Goal: Information Seeking & Learning: Check status

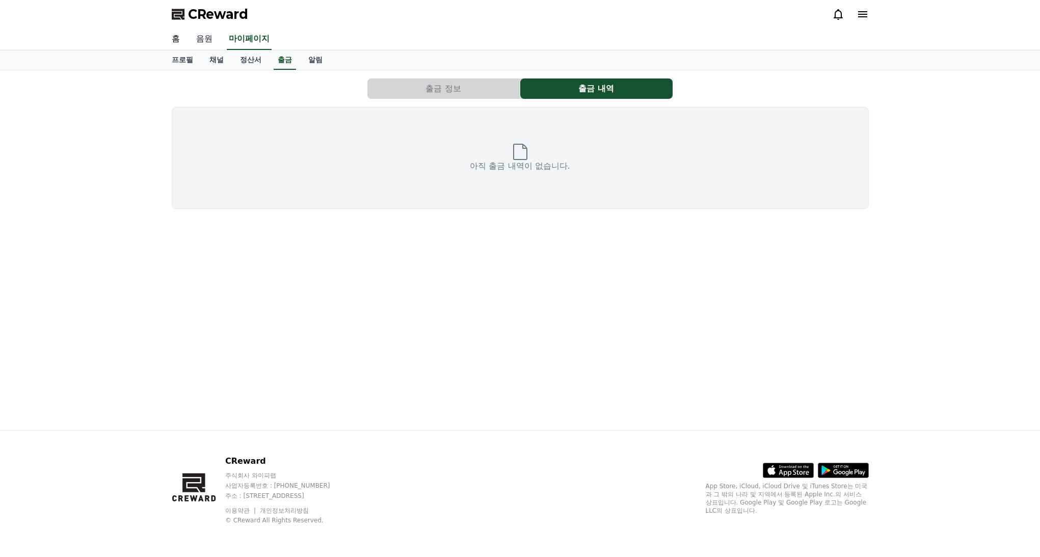
click at [200, 39] on link "음원" at bounding box center [204, 39] width 33 height 21
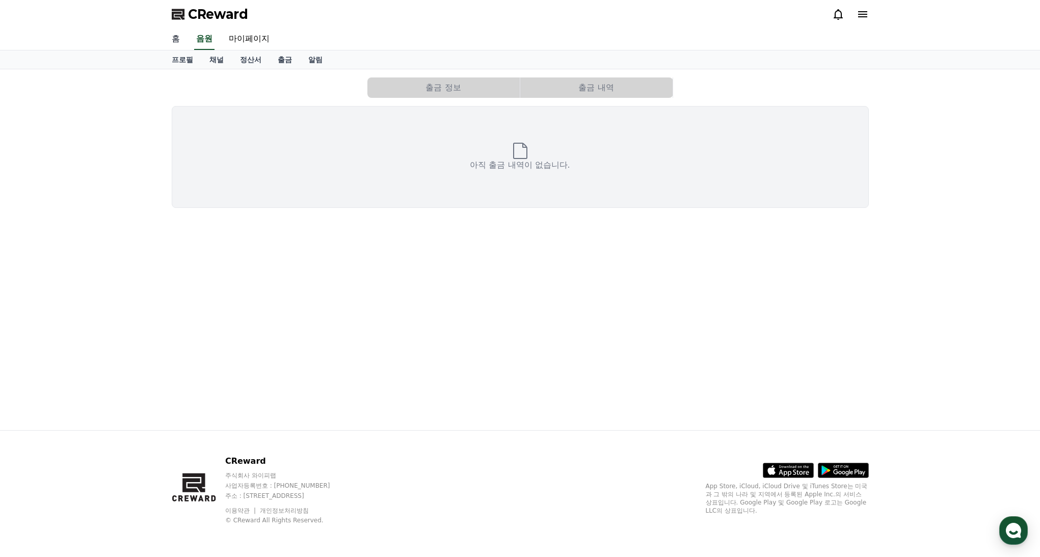
click at [177, 38] on link "홈" at bounding box center [176, 39] width 24 height 21
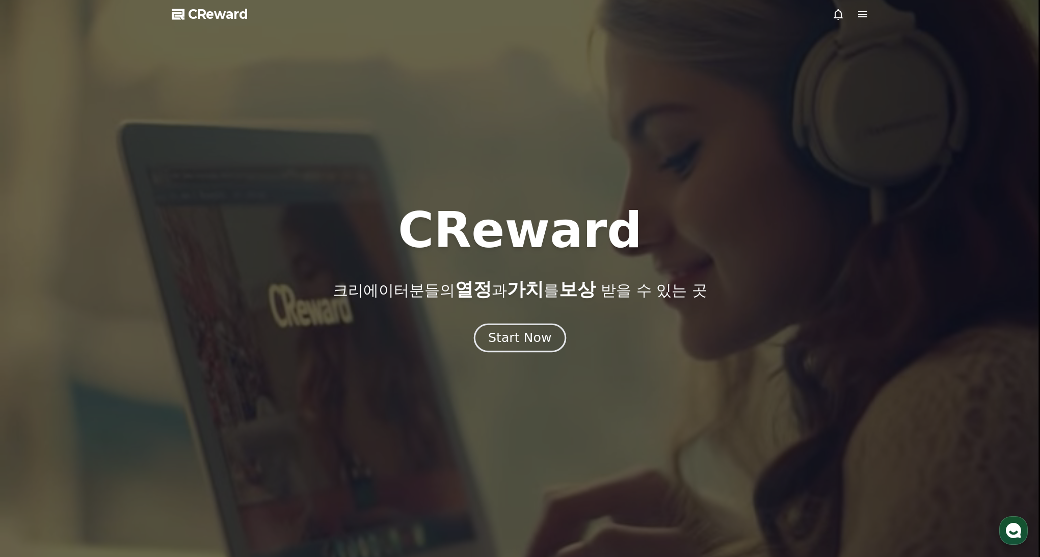
click at [534, 329] on div "Start Now" at bounding box center [519, 337] width 63 height 17
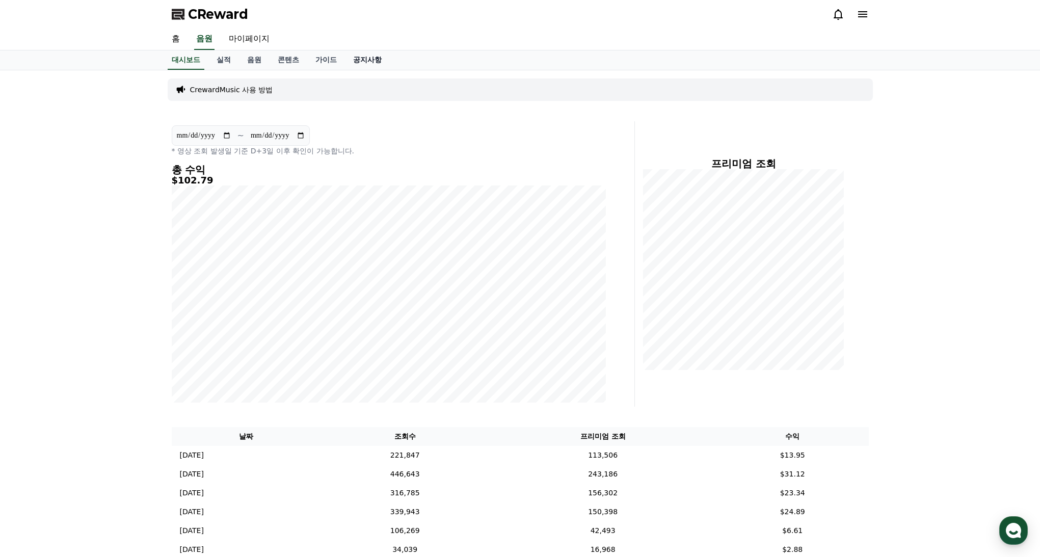
click at [363, 59] on link "공지사항" at bounding box center [367, 59] width 45 height 19
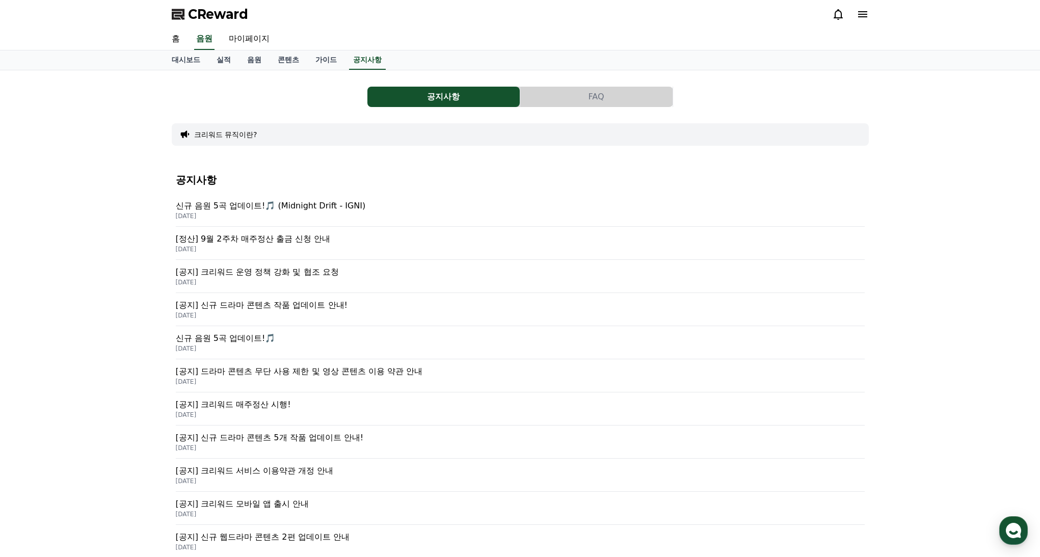
click at [307, 243] on p "[정산] 9월 2주차 매주정산 출금 신청 안내" at bounding box center [520, 239] width 689 height 12
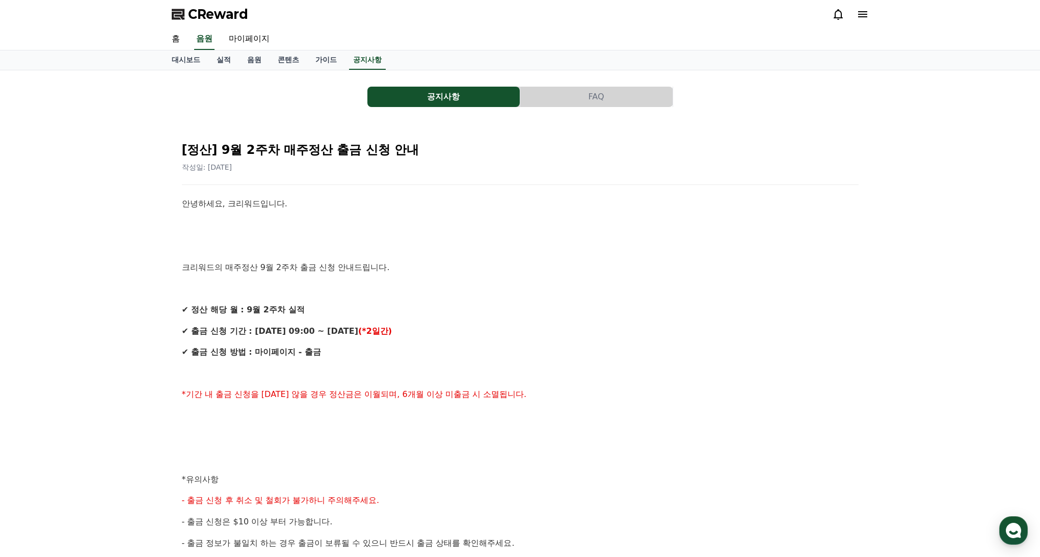
click at [541, 224] on p at bounding box center [520, 225] width 677 height 13
click at [540, 224] on p at bounding box center [520, 225] width 677 height 13
click at [525, 301] on div "안녕하세요, 크리워드입니다. 크리워드의 매주정산 9월 2주차 출금 신청 안내드립니다. ✔ 정산 해당 월 : 9월 2주차 실적 ✔ 출금 신청 기…" at bounding box center [520, 489] width 677 height 585
click at [182, 64] on link "대시보드" at bounding box center [186, 59] width 45 height 19
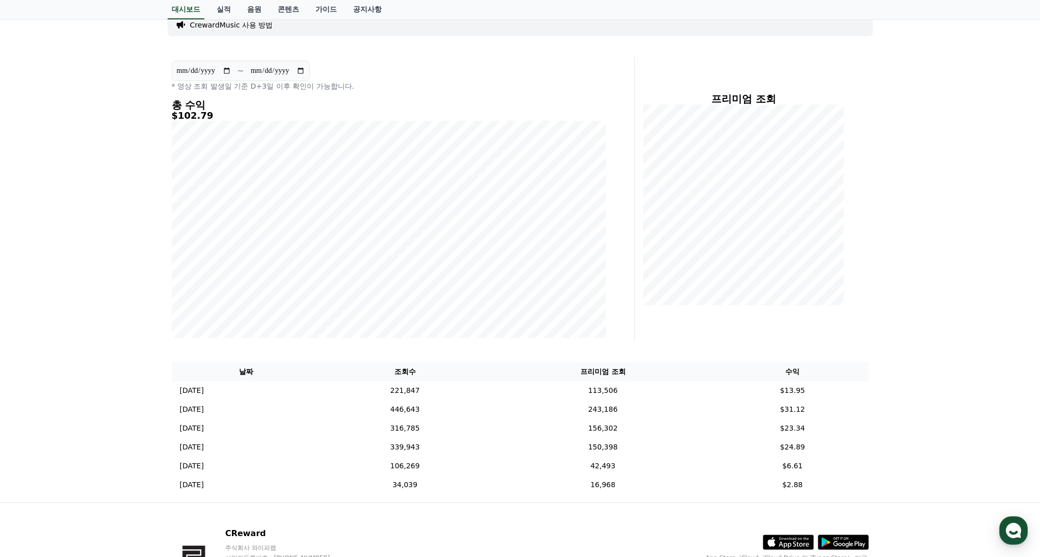
scroll to position [55, 0]
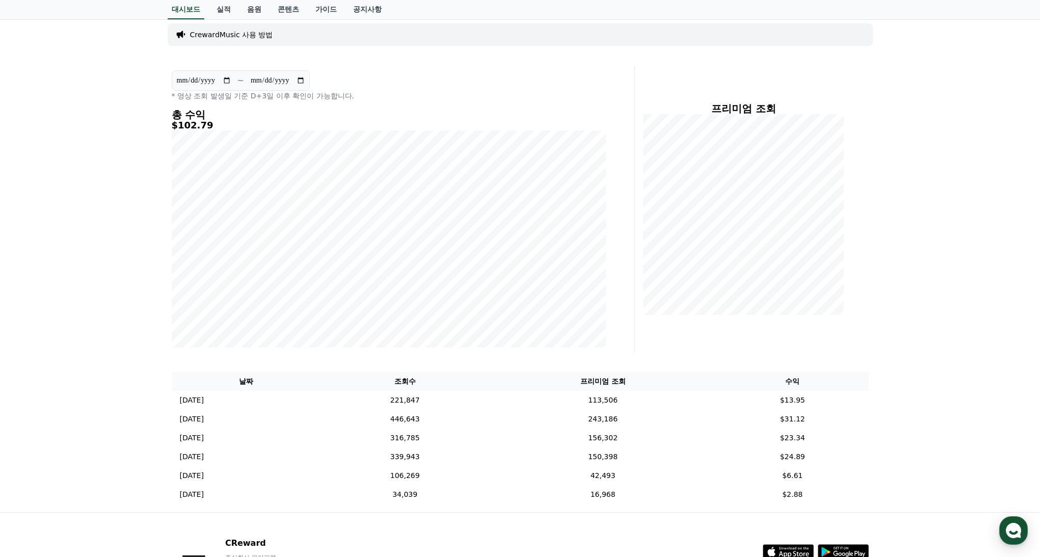
click at [174, 127] on div "총 수익 $102.79" at bounding box center [389, 228] width 434 height 238
drag, startPoint x: 174, startPoint y: 127, endPoint x: 215, endPoint y: 127, distance: 41.3
click at [215, 127] on h5 "$102.79" at bounding box center [389, 125] width 434 height 10
click at [216, 127] on h5 "$102.79" at bounding box center [389, 125] width 434 height 10
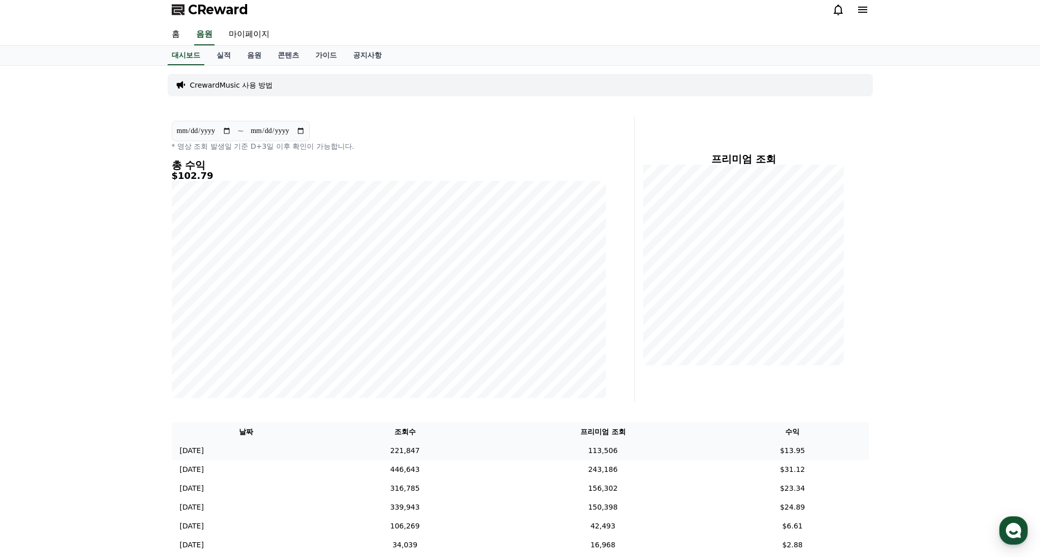
scroll to position [0, 0]
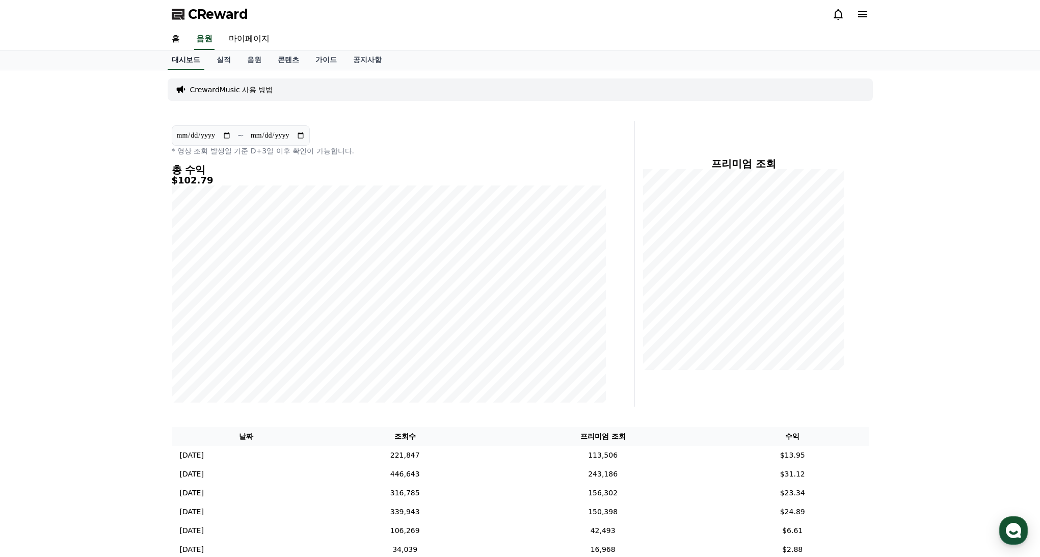
click at [177, 57] on link "대시보드" at bounding box center [186, 59] width 37 height 19
click at [212, 64] on link "실적" at bounding box center [223, 59] width 31 height 19
